Goal: Information Seeking & Learning: Learn about a topic

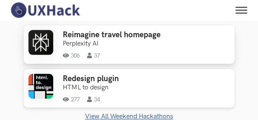
scroll to position [271, 0]
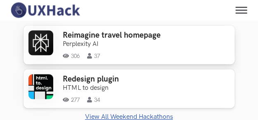
click at [90, 38] on h3 "Reimagine travel homepage" at bounding box center [112, 36] width 98 height 10
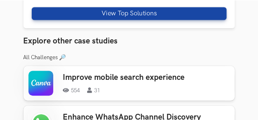
scroll to position [502, 0]
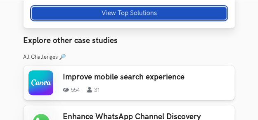
click at [103, 12] on button "View Top Solutions" at bounding box center [129, 13] width 195 height 13
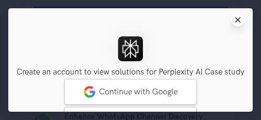
click at [231, 19] on button "Close modal window" at bounding box center [237, 19] width 13 height 13
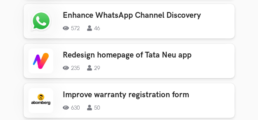
scroll to position [605, 0]
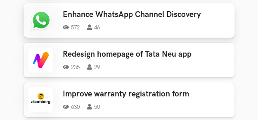
click at [123, 11] on h3 "Enhance WhatsApp Channel Discovery" at bounding box center [132, 15] width 139 height 10
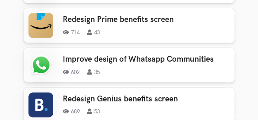
scroll to position [1059, 0]
